Goal: Transaction & Acquisition: Purchase product/service

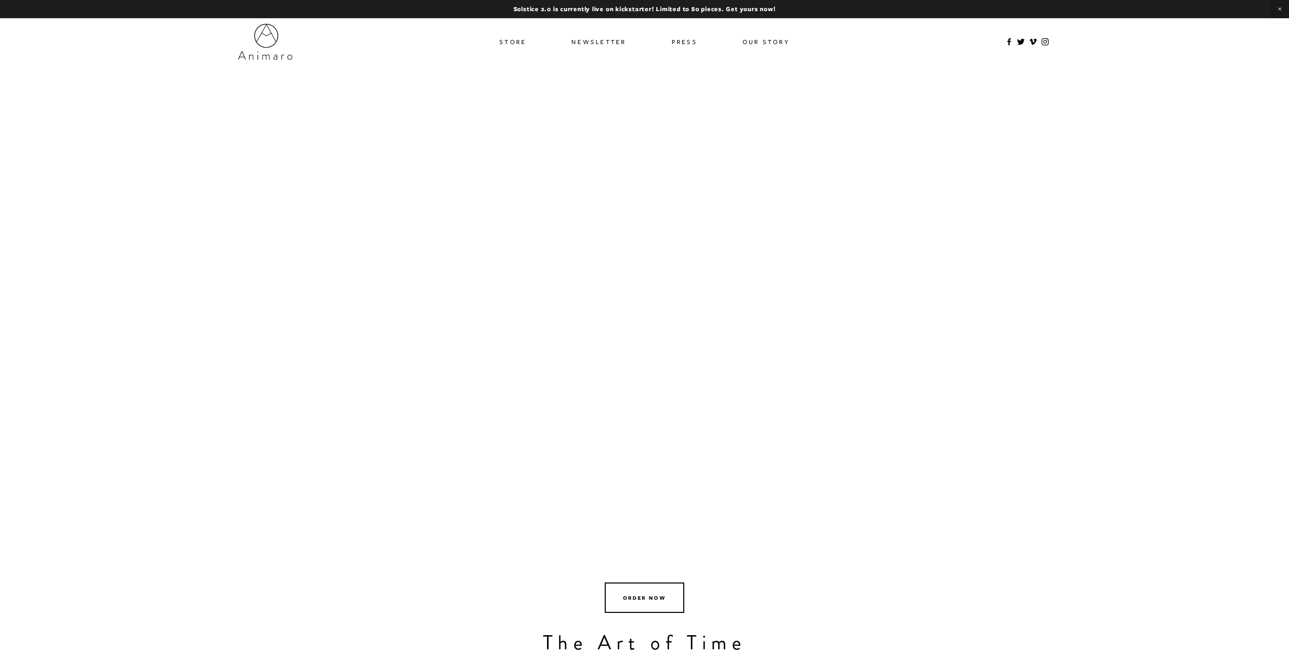
click at [516, 43] on link "Store" at bounding box center [512, 41] width 27 height 15
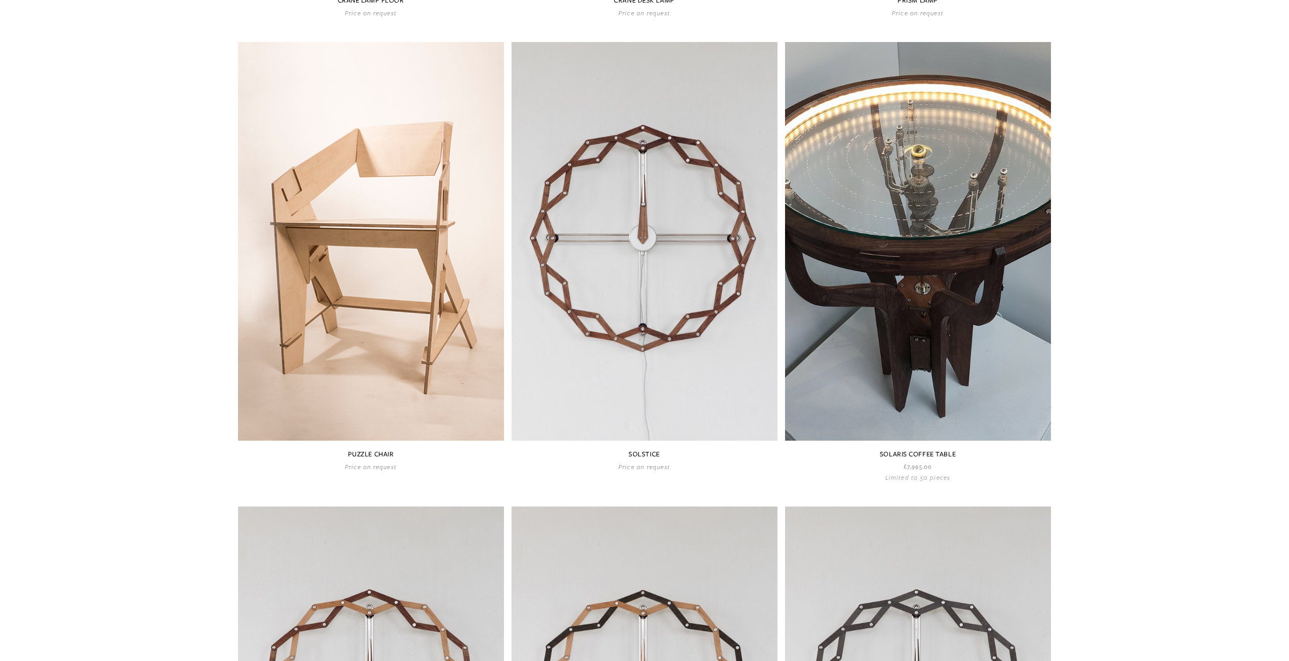
scroll to position [519, 0]
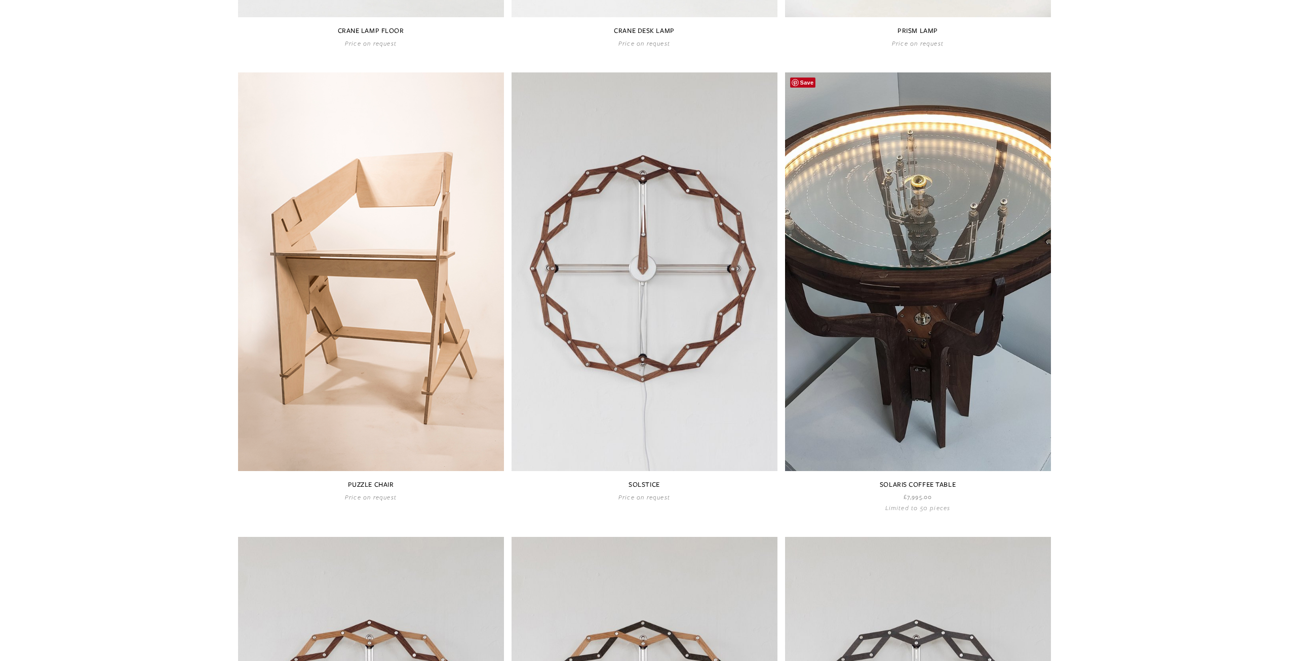
click at [939, 159] on link at bounding box center [918, 291] width 266 height 439
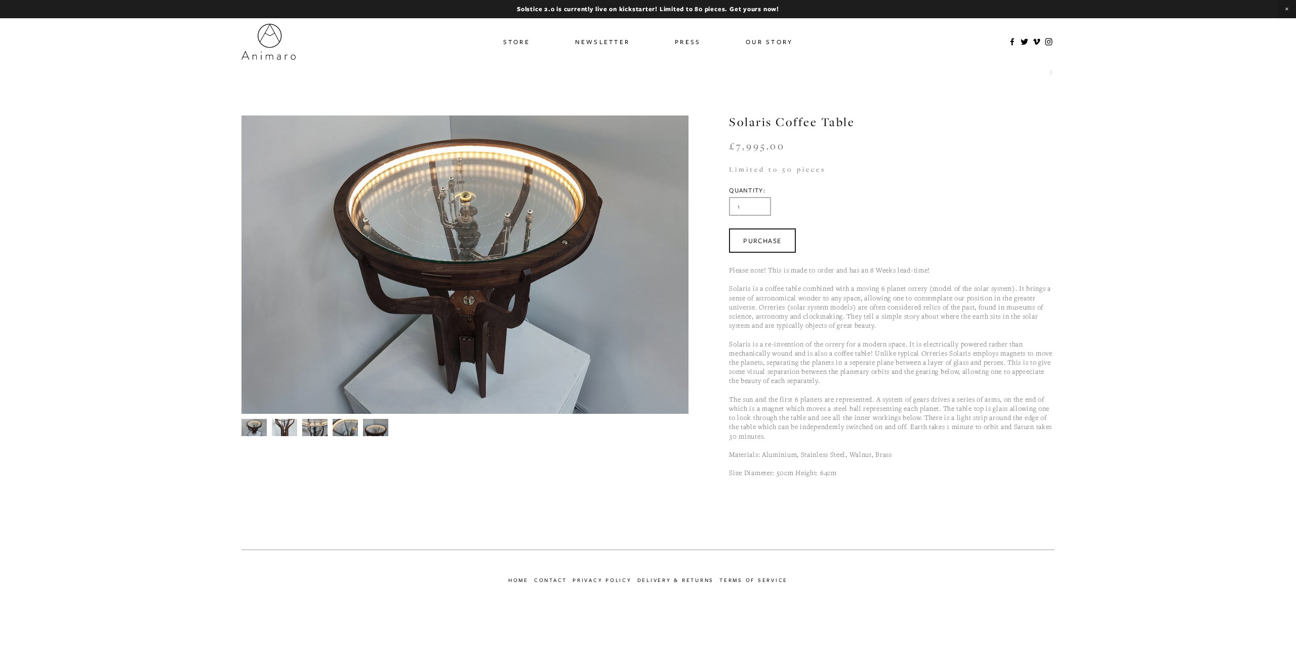
click at [290, 425] on img at bounding box center [284, 427] width 25 height 34
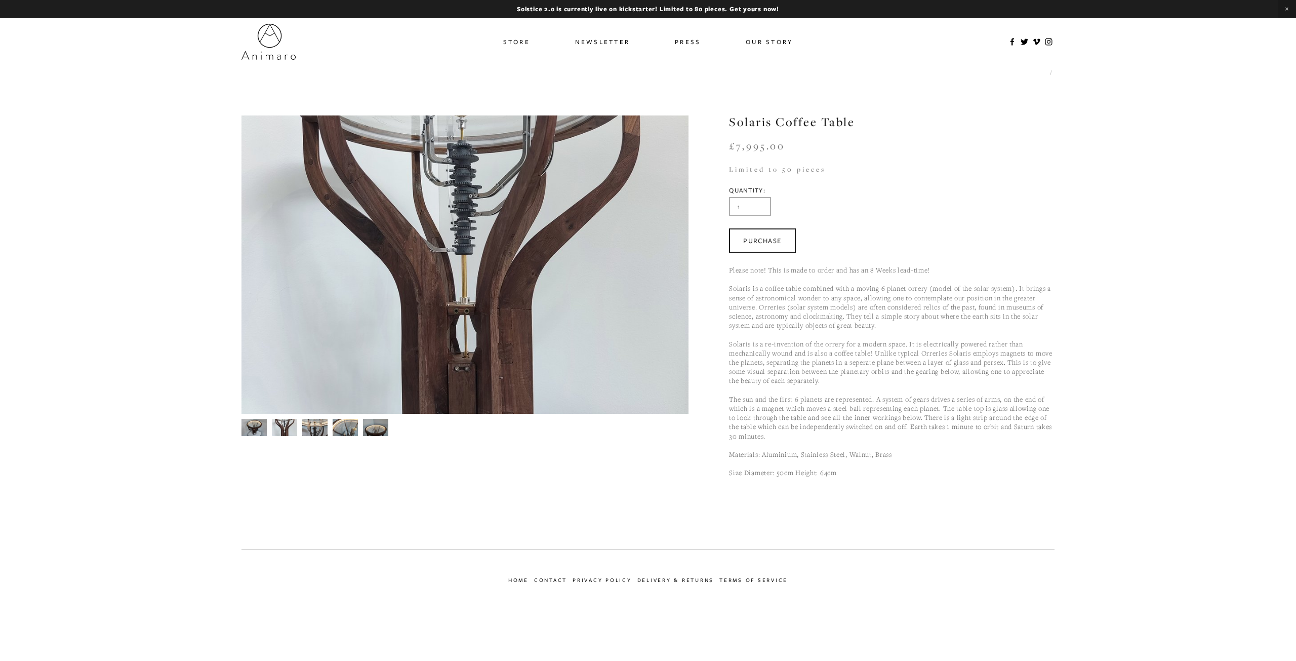
click at [320, 428] on img at bounding box center [314, 427] width 25 height 35
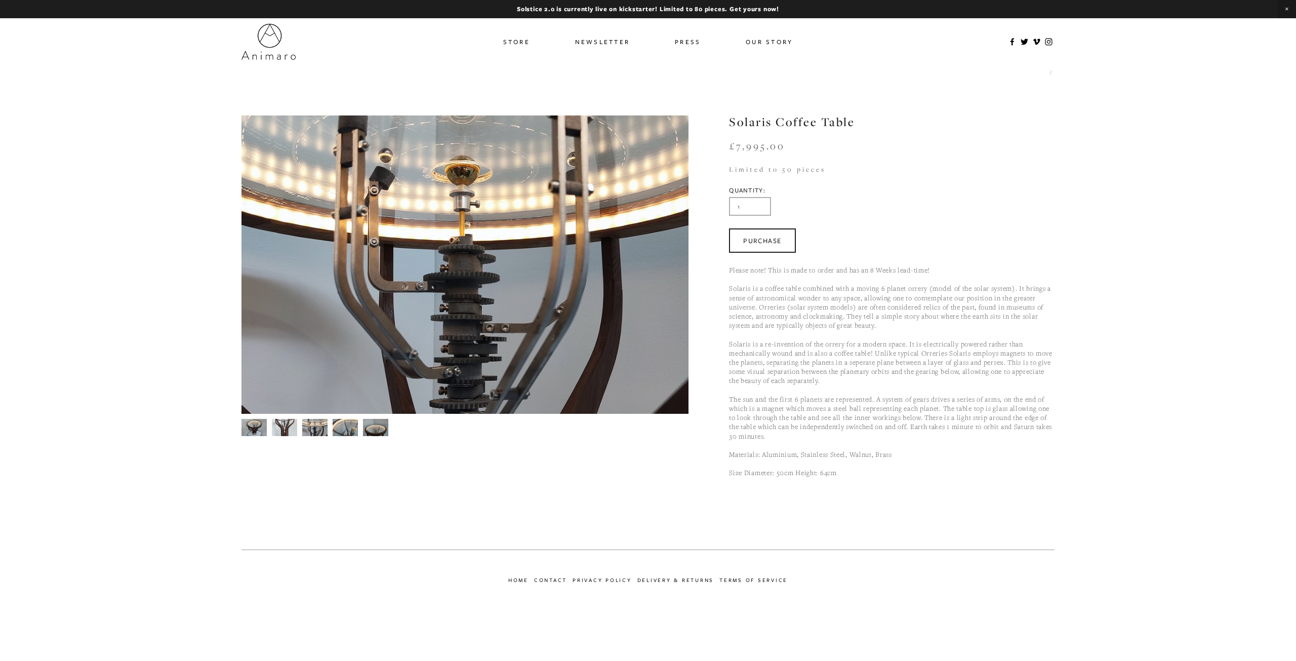
click at [340, 424] on img at bounding box center [345, 427] width 25 height 19
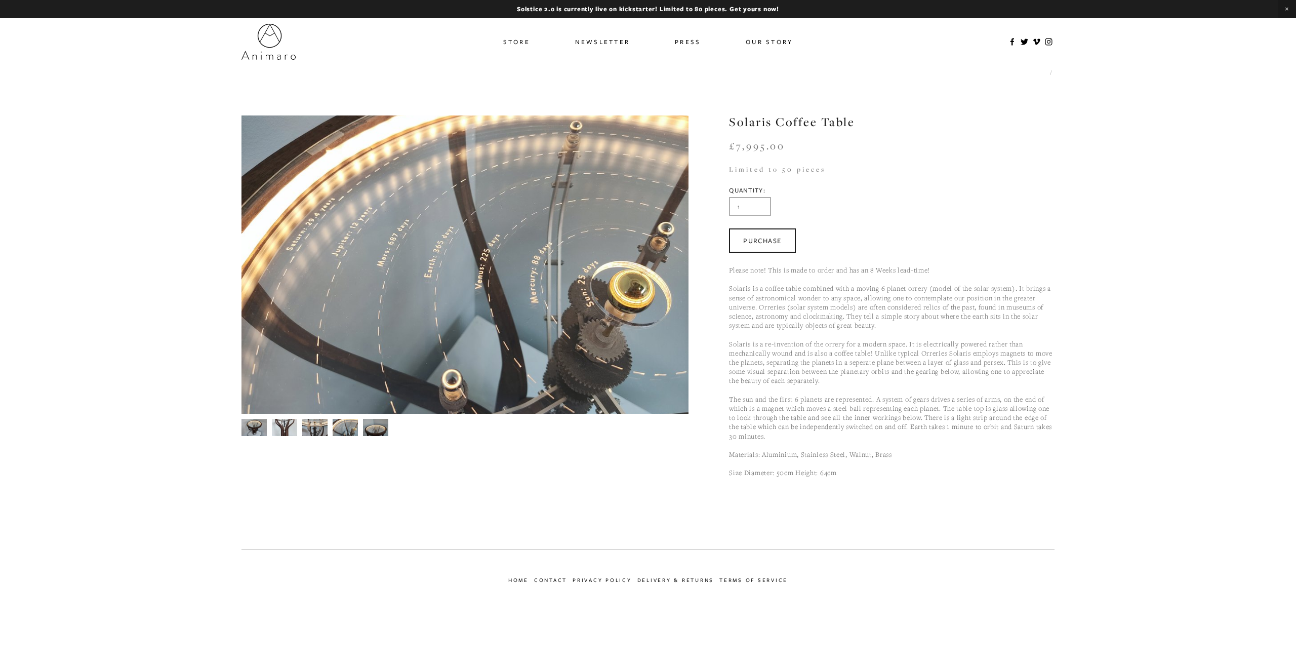
click at [373, 428] on img at bounding box center [375, 427] width 25 height 19
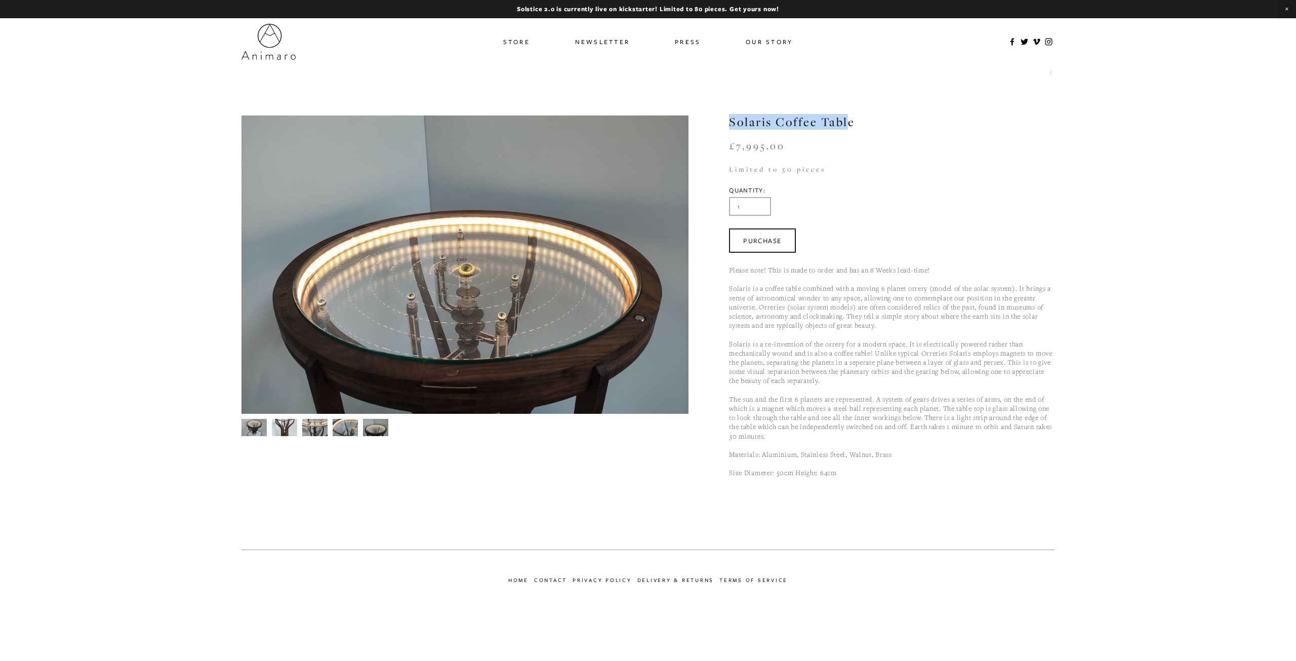
drag, startPoint x: 804, startPoint y: 123, endPoint x: 837, endPoint y: 124, distance: 33.4
click at [846, 126] on h1 "Solaris Coffee Table" at bounding box center [892, 121] width 326 height 13
drag, startPoint x: 527, startPoint y: 41, endPoint x: 532, endPoint y: 42, distance: 5.1
click at [526, 42] on link "Store" at bounding box center [516, 41] width 27 height 15
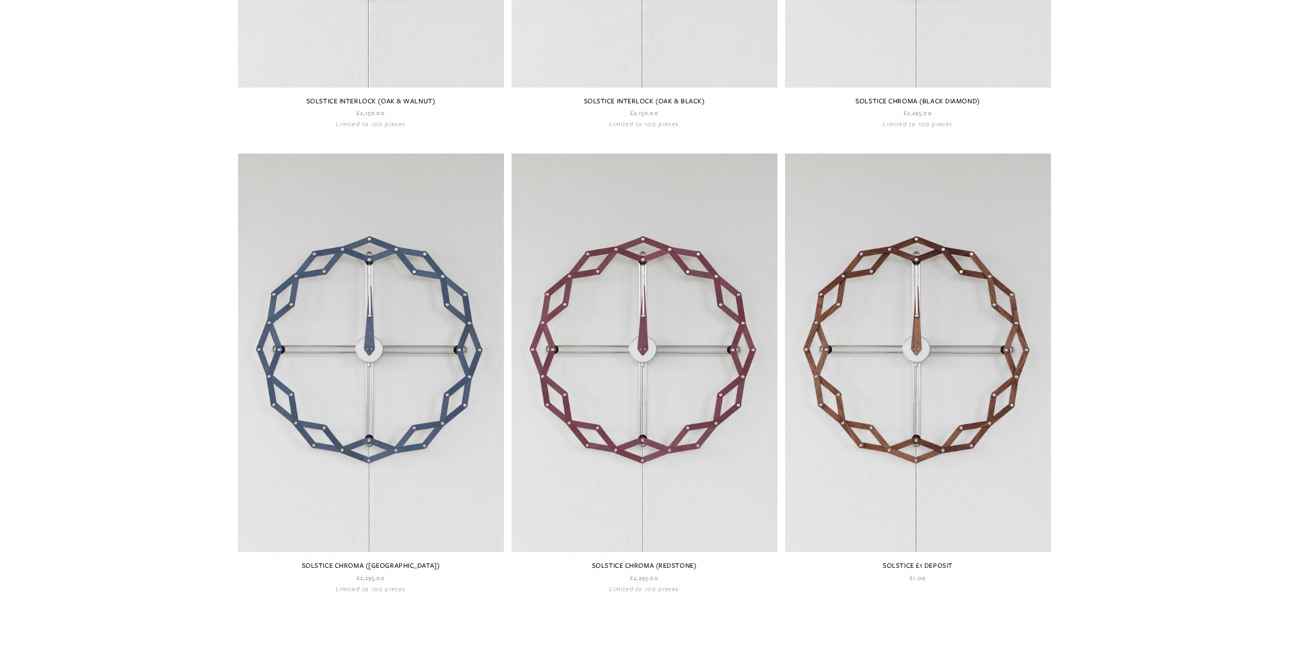
scroll to position [1481, 0]
